Goal: Information Seeking & Learning: Find specific fact

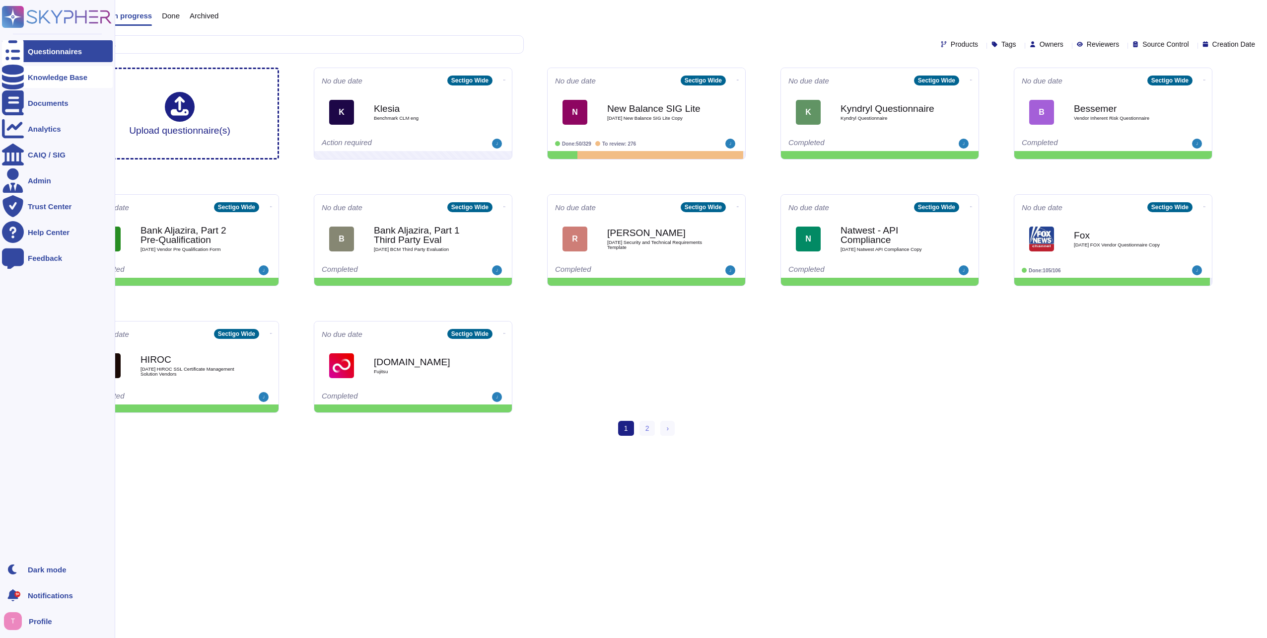
click at [59, 73] on div "Knowledge Base" at bounding box center [58, 76] width 60 height 7
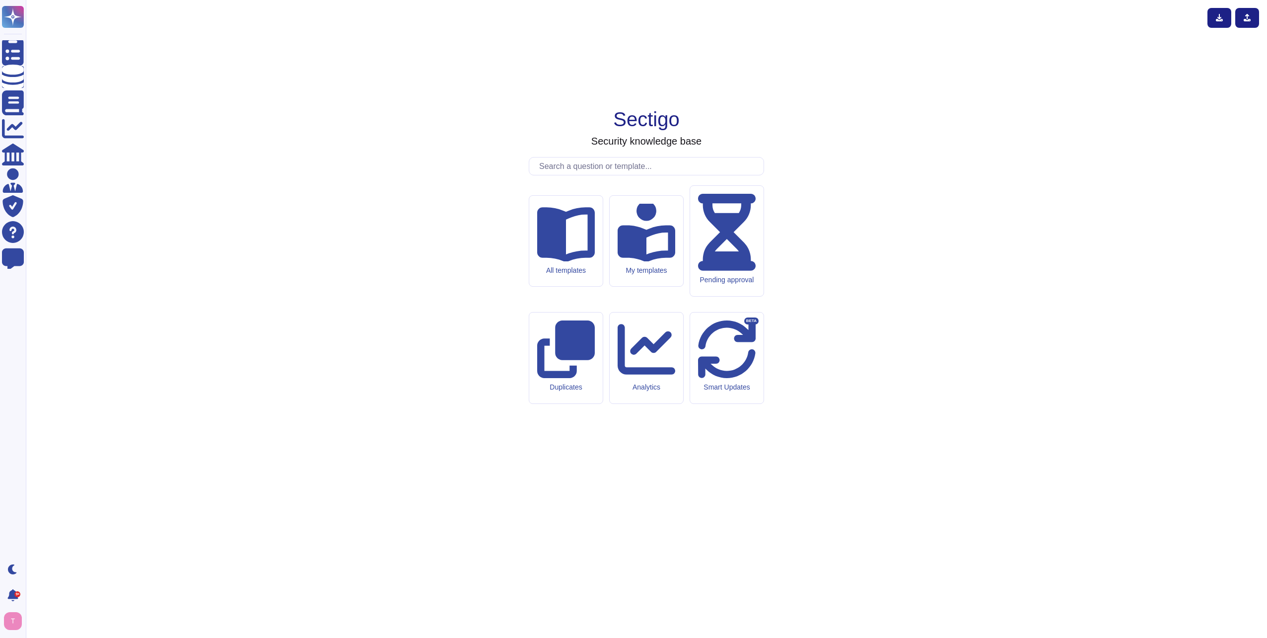
click at [621, 175] on input "text" at bounding box center [648, 165] width 229 height 17
click at [630, 175] on input "text" at bounding box center [648, 165] width 229 height 17
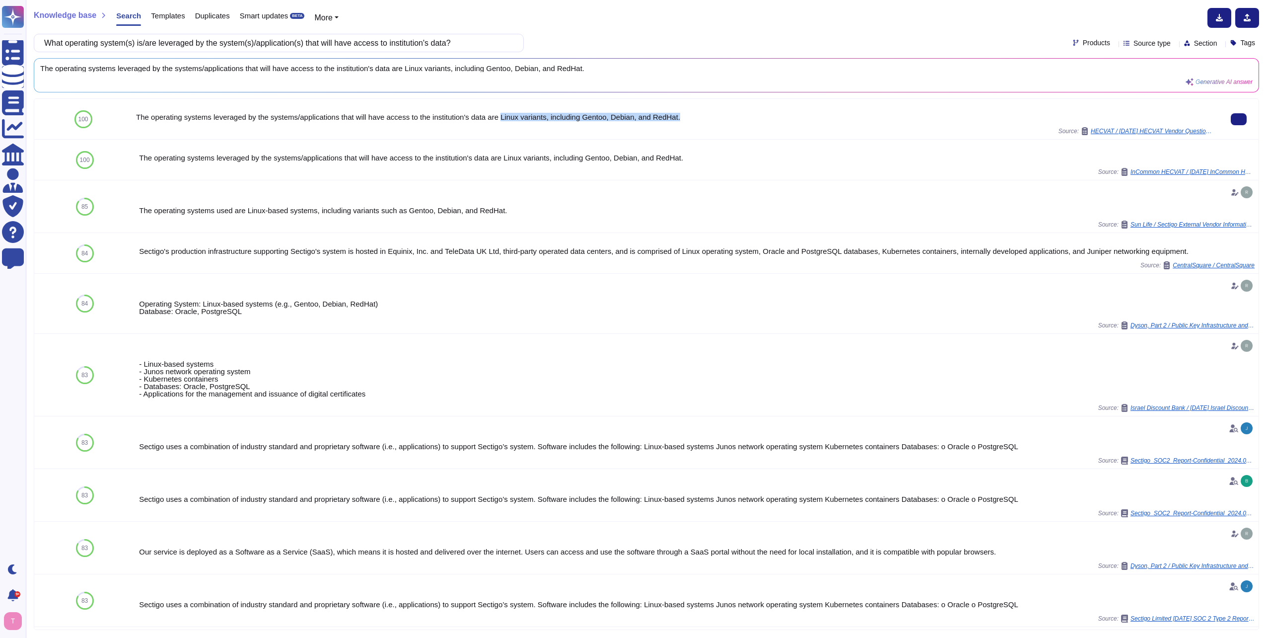
drag, startPoint x: 499, startPoint y: 114, endPoint x: 680, endPoint y: 120, distance: 180.8
click at [680, 120] on div "The operating systems leveraged by the systems/applications that will have acce…" at bounding box center [675, 116] width 1079 height 7
copy div "Linux variants, including Gentoo, Debian, and RedHat."
click at [604, 60] on div "The operating systems leveraged by the systems/applications that will have acce…" at bounding box center [646, 75] width 1224 height 33
drag, startPoint x: 601, startPoint y: 70, endPoint x: 582, endPoint y: 69, distance: 18.4
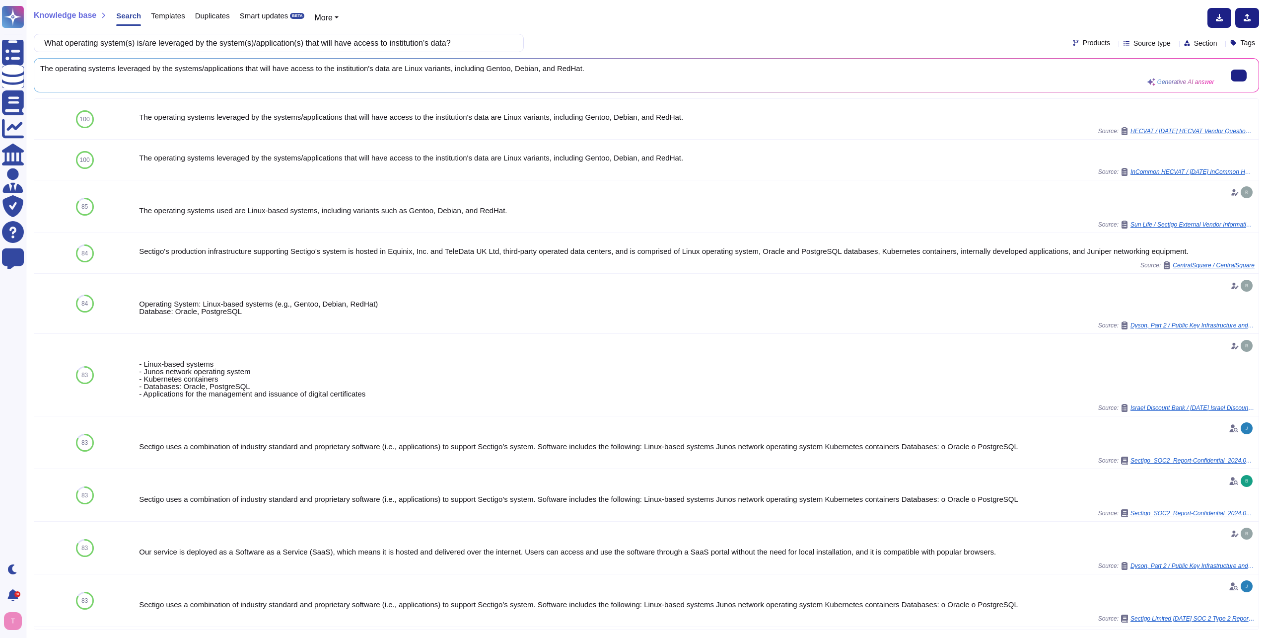
click at [591, 70] on span "The operating systems leveraged by the systems/applications that will have acce…" at bounding box center [627, 68] width 1174 height 7
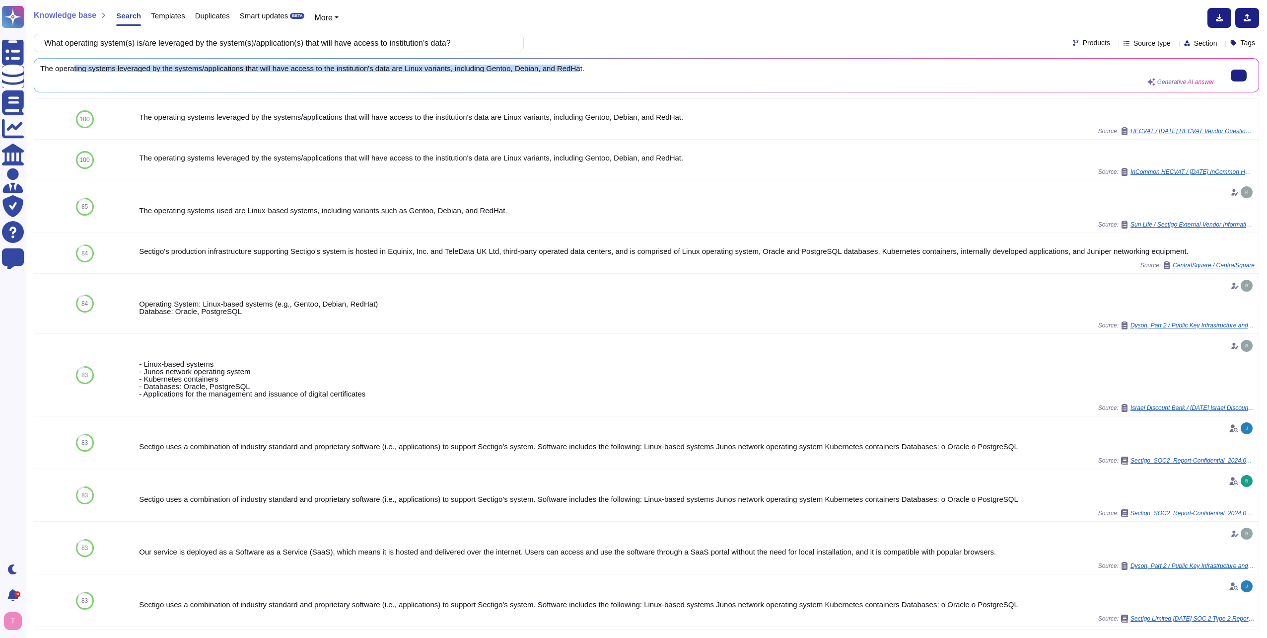
drag, startPoint x: 575, startPoint y: 70, endPoint x: 72, endPoint y: 67, distance: 502.5
click at [72, 67] on span "The operating systems leveraged by the systems/applications that will have acce…" at bounding box center [627, 68] width 1174 height 7
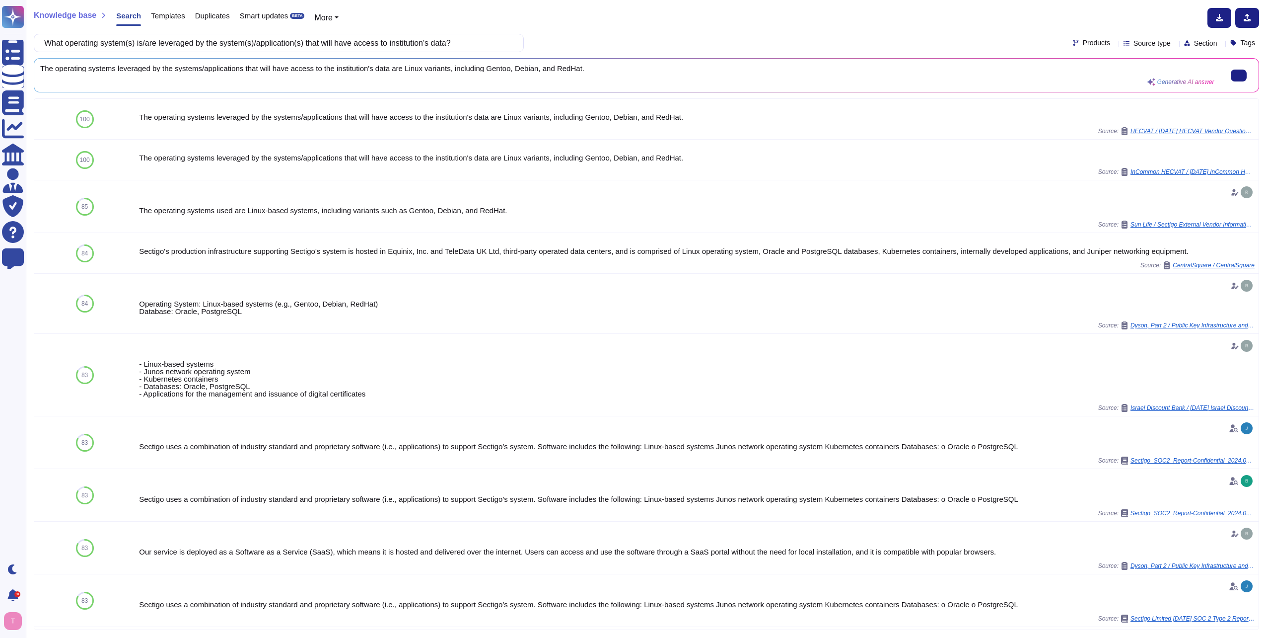
click at [837, 82] on div "The operating systems leveraged by the systems/applications that will have acce…" at bounding box center [627, 75] width 1174 height 21
drag, startPoint x: 489, startPoint y: 42, endPoint x: 397, endPoint y: 42, distance: 91.9
click at [488, 42] on input "What operating system(s) is/are leveraged by the system(s)/application(s) that …" at bounding box center [276, 42] width 474 height 17
drag, startPoint x: 397, startPoint y: 42, endPoint x: 162, endPoint y: 43, distance: 234.9
click at [162, 43] on input "What operating system(s) is/are leveraged by the system(s)/application(s) that …" at bounding box center [276, 42] width 474 height 17
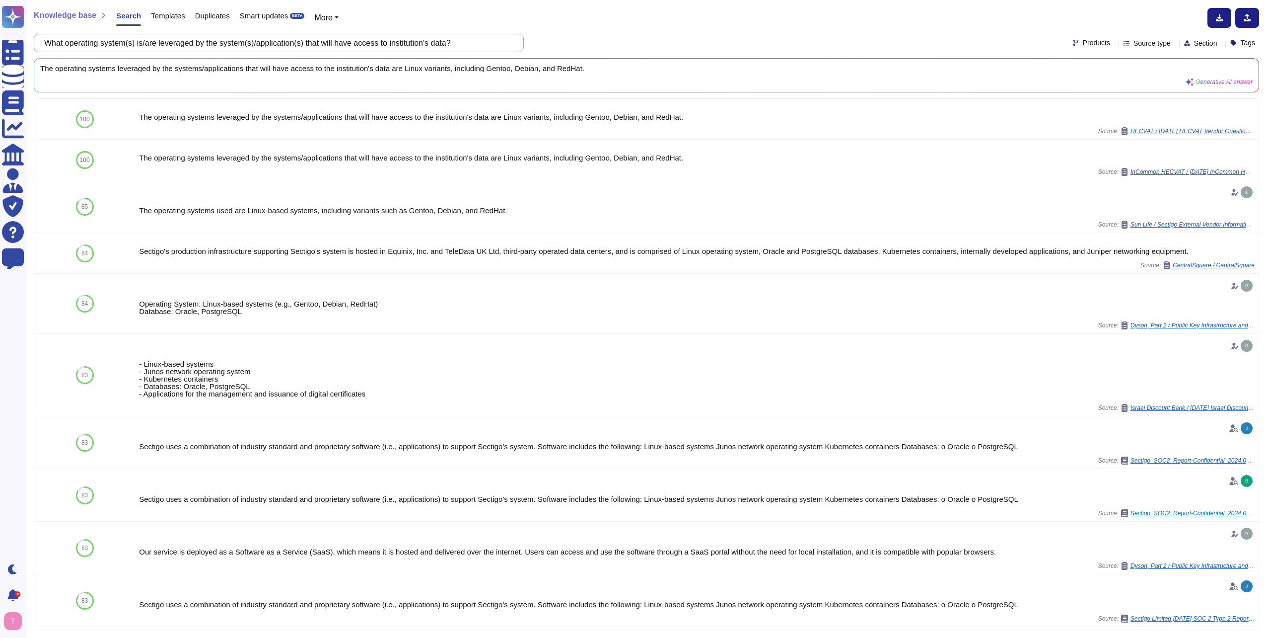
drag, startPoint x: 467, startPoint y: 41, endPoint x: 41, endPoint y: 34, distance: 426.1
click at [42, 34] on div "What operating system(s) is/are leveraged by the system(s)/application(s) that …" at bounding box center [279, 43] width 490 height 18
paste input "Describe or provide a reference to the facilities available in the system to pr…"
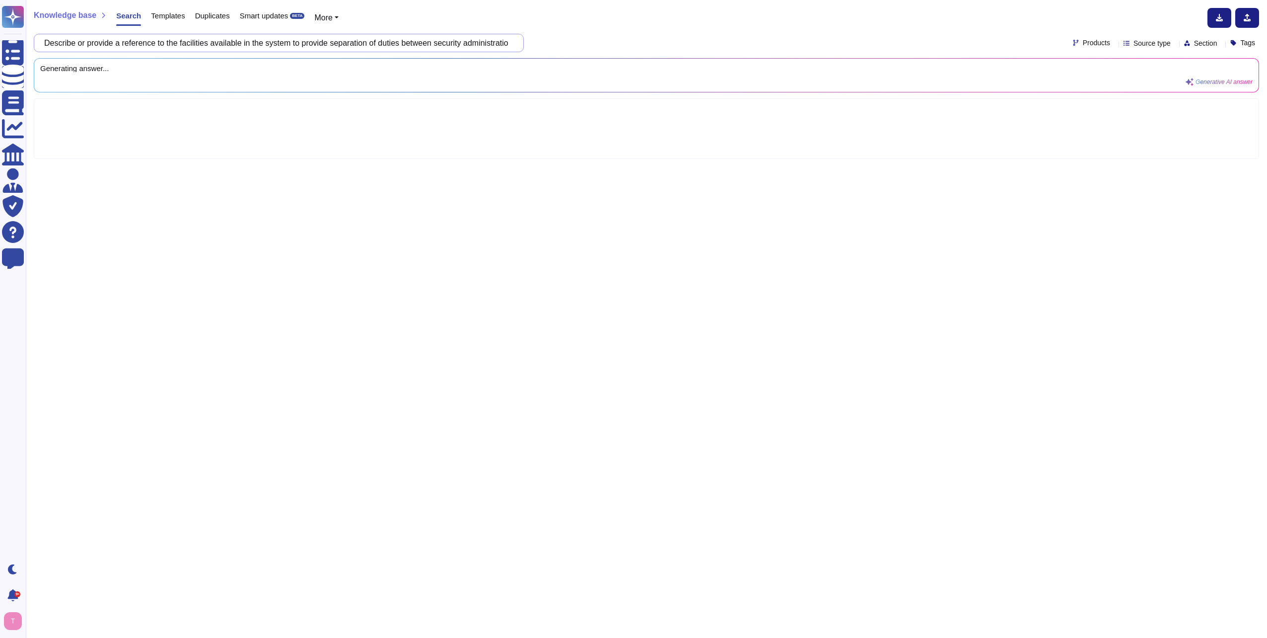
scroll to position [0, 144]
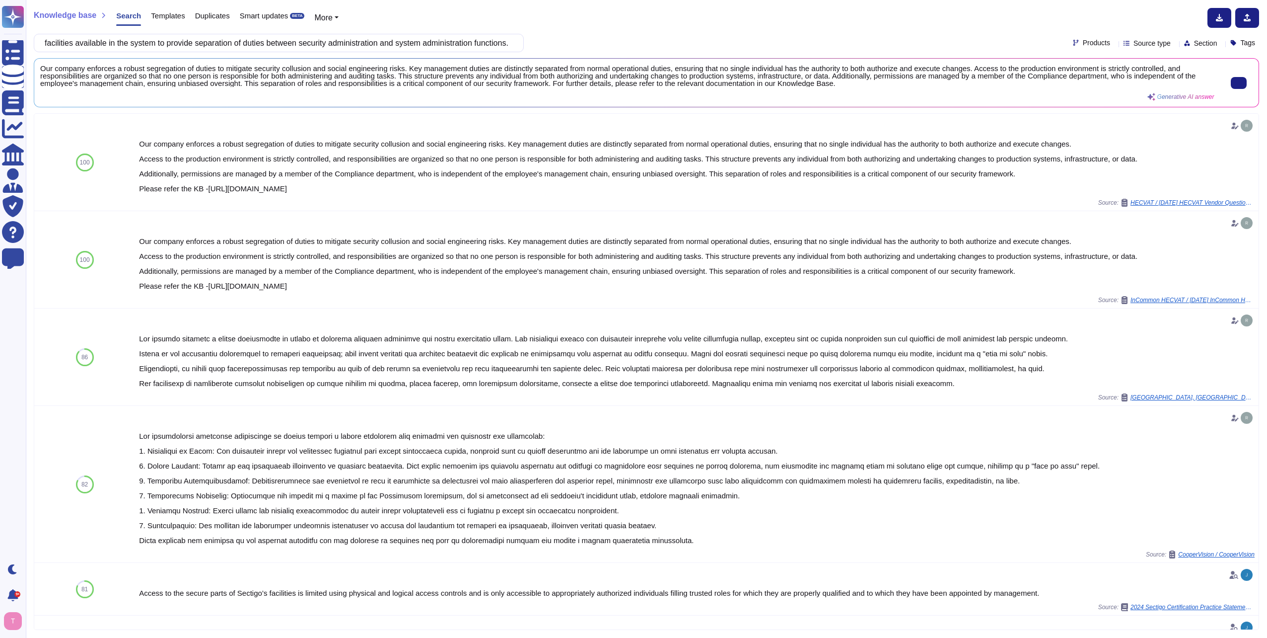
click at [835, 83] on span "Our company enforces a robust segregation of duties to mitigate security collus…" at bounding box center [627, 76] width 1174 height 22
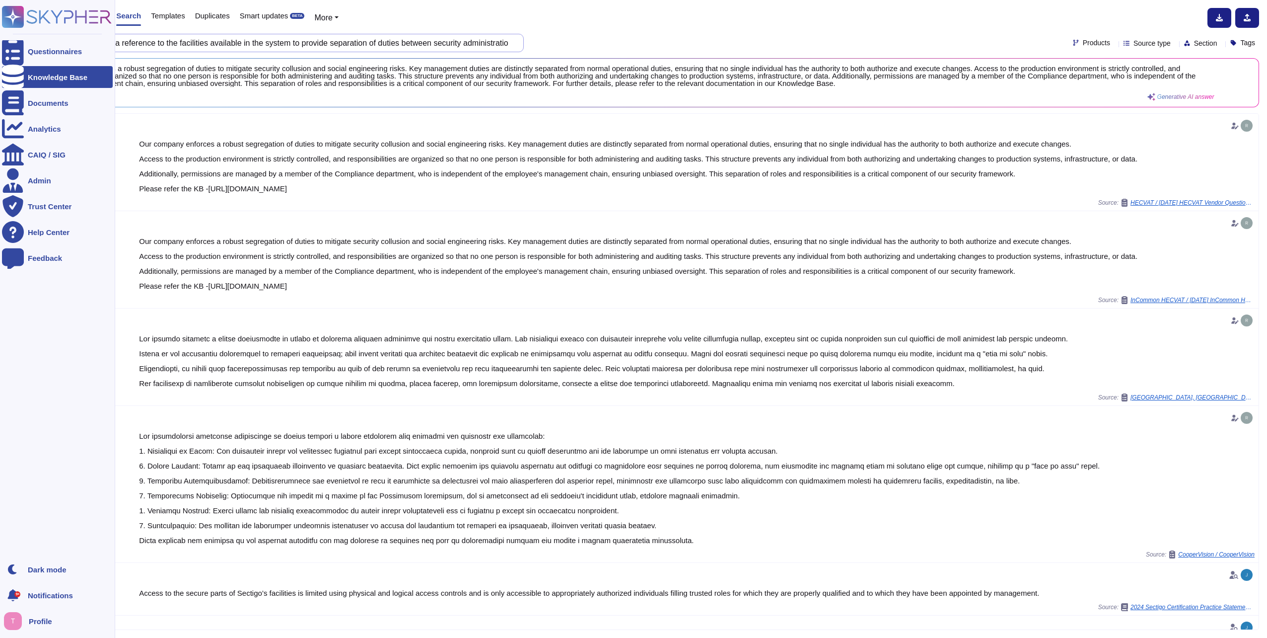
drag, startPoint x: 512, startPoint y: 43, endPoint x: 7, endPoint y: 27, distance: 505.2
click at [7, 27] on div "Questionnaires Knowledge Base Documents Analytics CAIQ / SIG Admin Trust Center…" at bounding box center [633, 319] width 1267 height 638
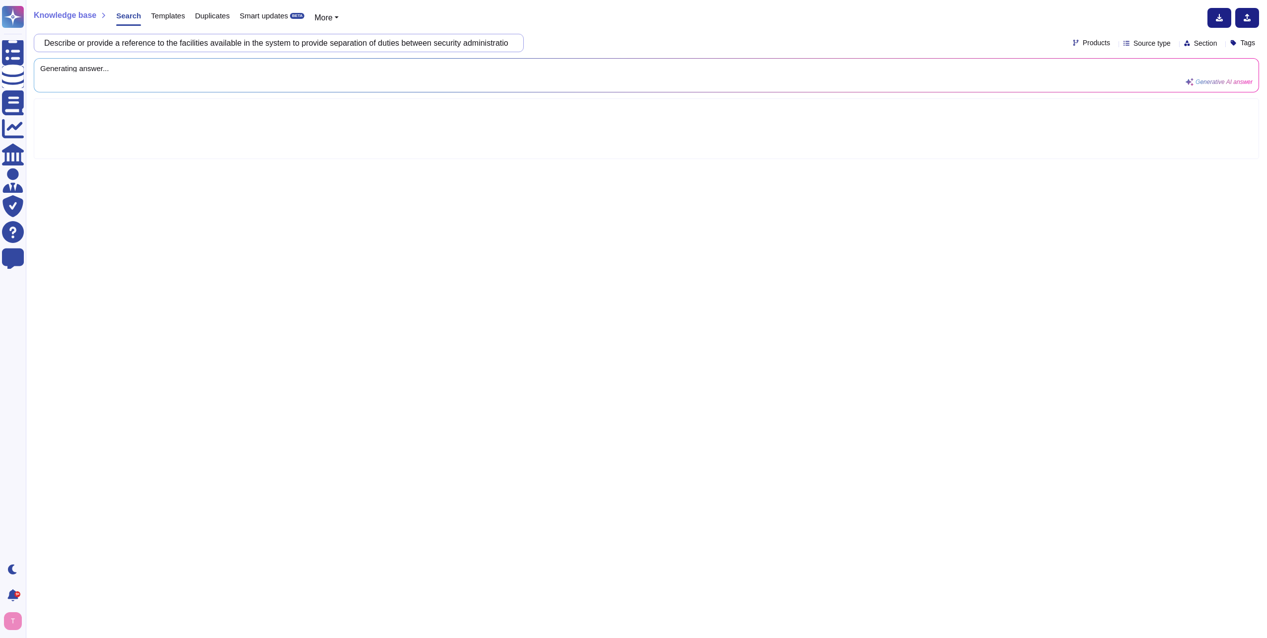
type input "ion and system administration functions."
drag, startPoint x: 290, startPoint y: 45, endPoint x: 42, endPoint y: 37, distance: 248.4
click at [42, 37] on div "ion and system administration functions." at bounding box center [279, 43] width 490 height 18
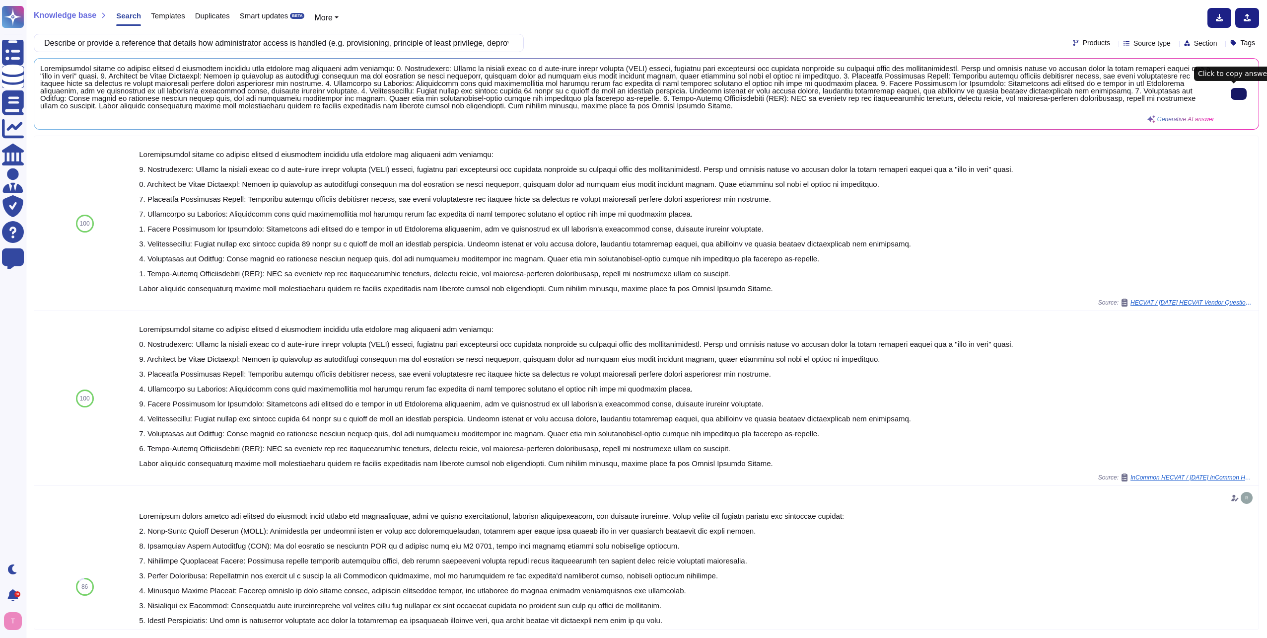
click at [1239, 94] on icon at bounding box center [1239, 94] width 0 height 0
drag, startPoint x: 508, startPoint y: 45, endPoint x: 55, endPoint y: 53, distance: 453.9
click at [55, 53] on div "Knowledge base Search Templates Duplicates Smart updates BETA More Describe or …" at bounding box center [646, 319] width 1241 height 638
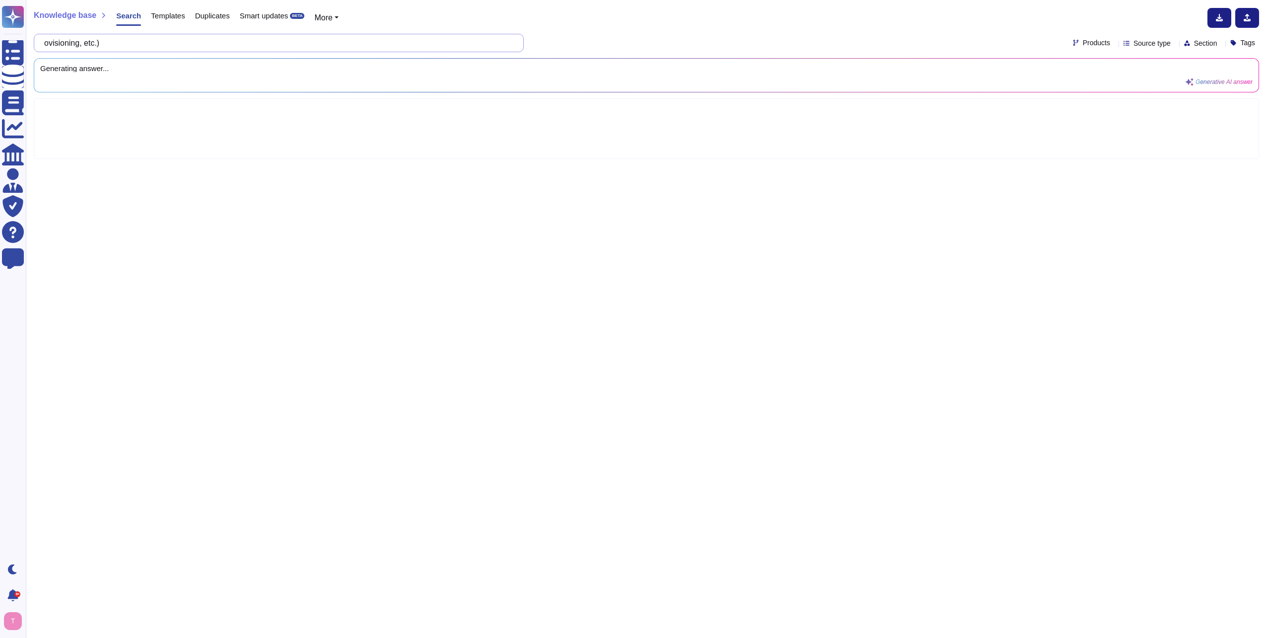
type input "ovisioning, etc.)"
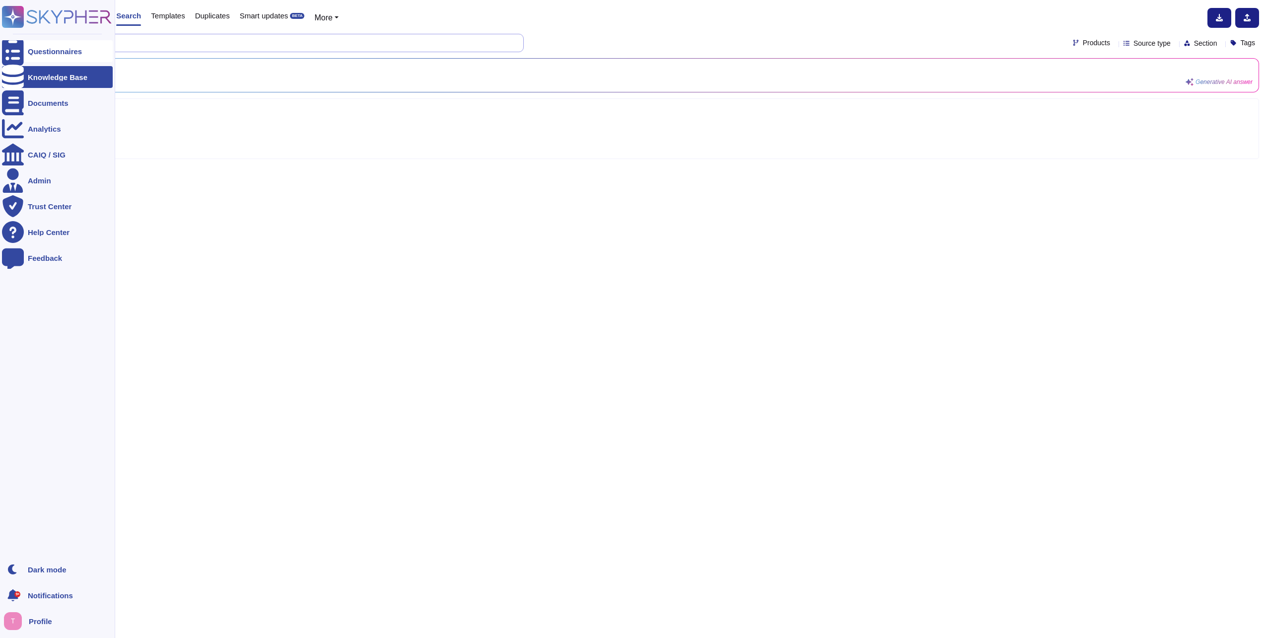
drag, startPoint x: 142, startPoint y: 41, endPoint x: 6, endPoint y: 55, distance: 137.2
click at [6, 54] on div "Questionnaires Knowledge Base Documents Analytics CAIQ / SIG Admin Trust Center…" at bounding box center [633, 319] width 1267 height 638
